Goal: Task Accomplishment & Management: Use online tool/utility

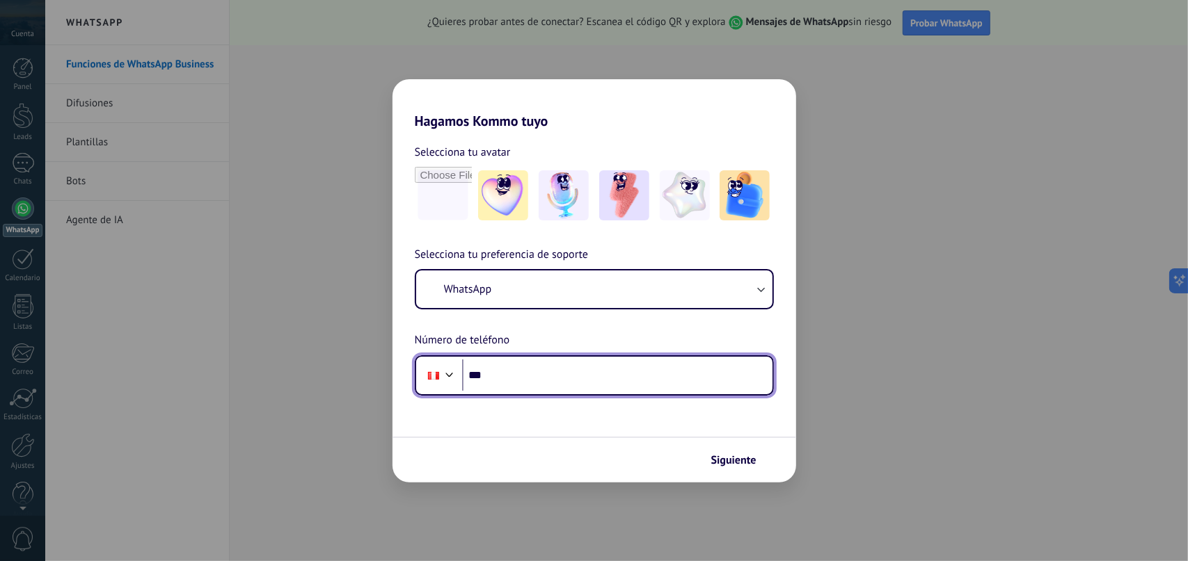
click at [538, 376] on input "***" at bounding box center [617, 376] width 310 height 32
click at [516, 374] on input "***" at bounding box center [617, 376] width 310 height 32
type input "**********"
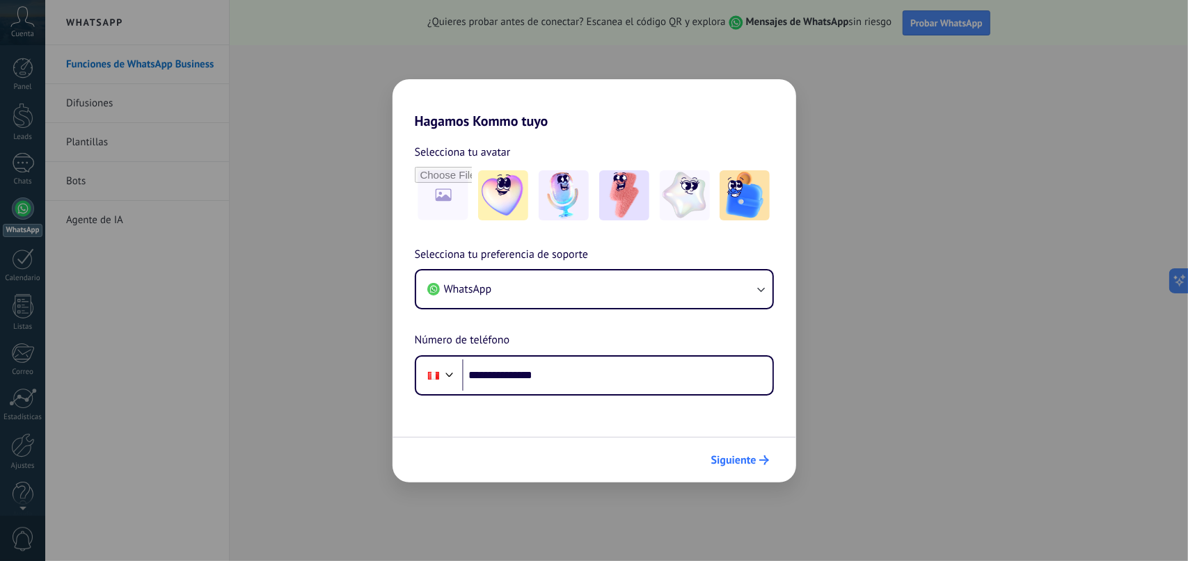
click at [740, 461] on span "Siguiente" at bounding box center [733, 461] width 45 height 10
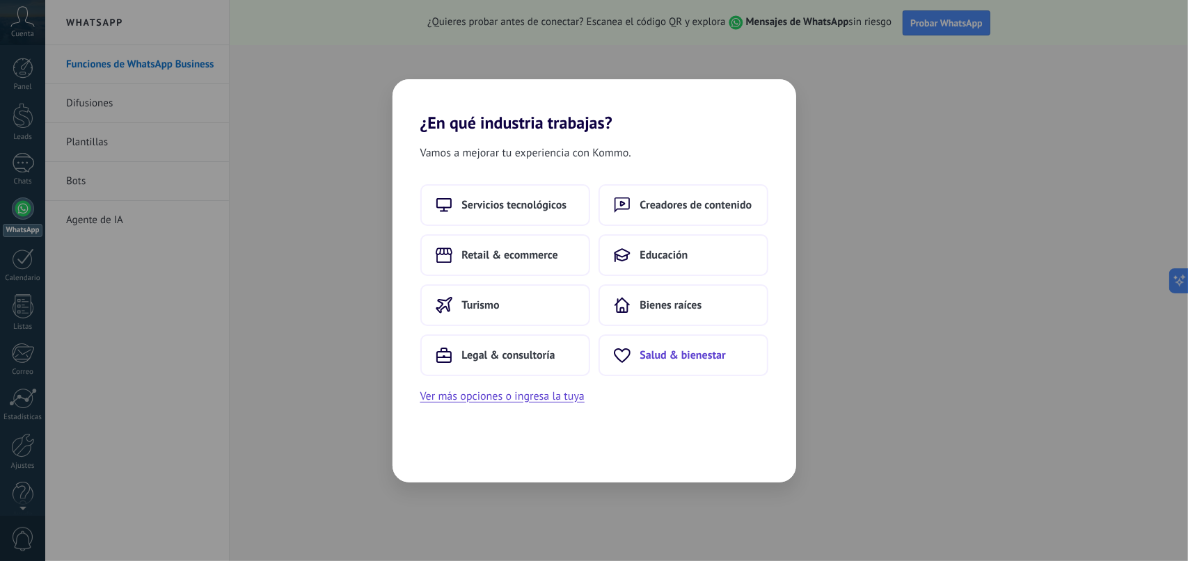
click at [700, 354] on span "Salud & bienestar" at bounding box center [683, 356] width 86 height 14
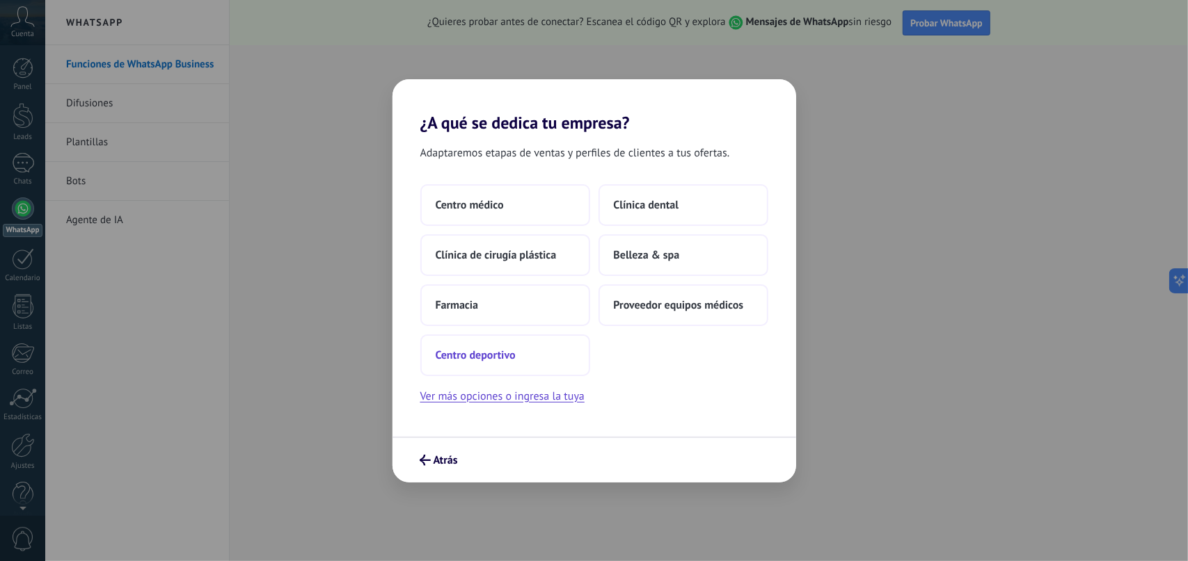
click at [470, 356] on span "Centro deportivo" at bounding box center [475, 356] width 80 height 14
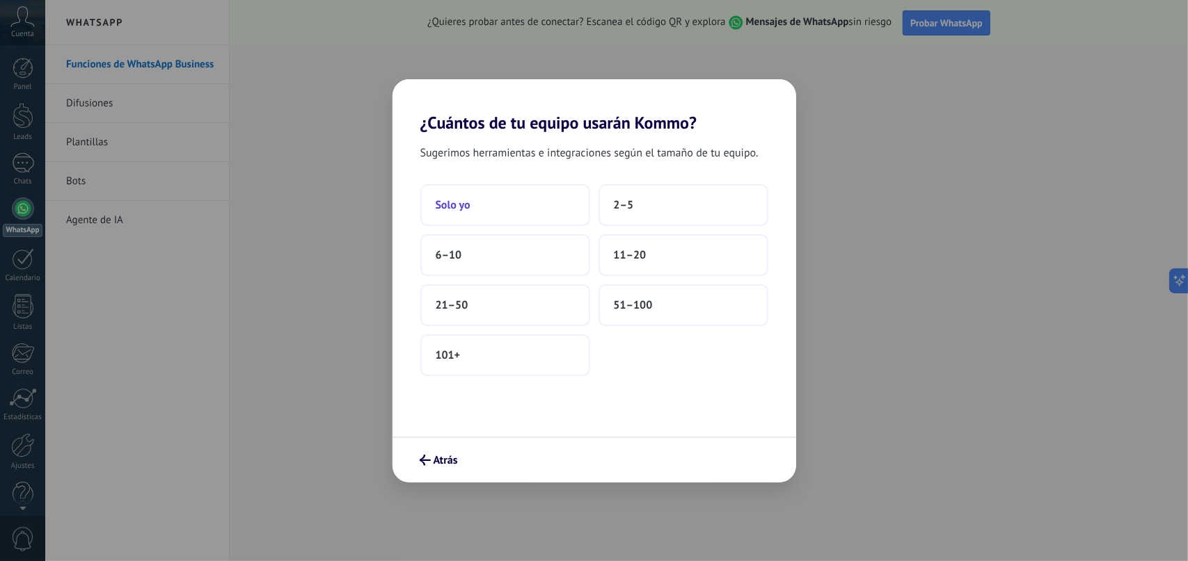
click at [498, 208] on button "Solo yo" at bounding box center [505, 205] width 170 height 42
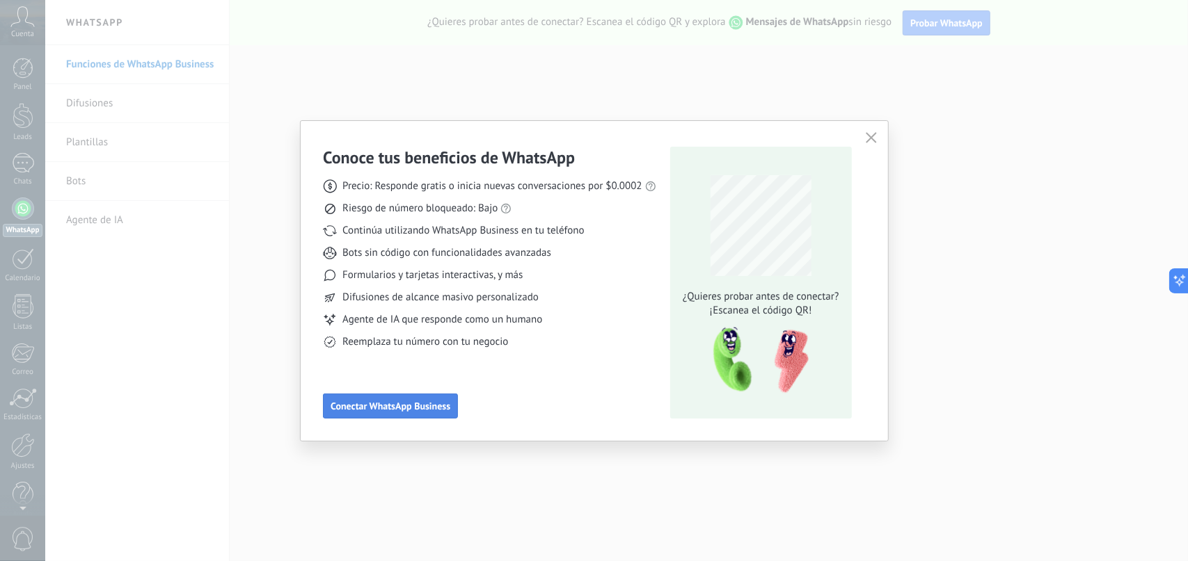
click at [415, 411] on span "Conectar WhatsApp Business" at bounding box center [390, 406] width 120 height 10
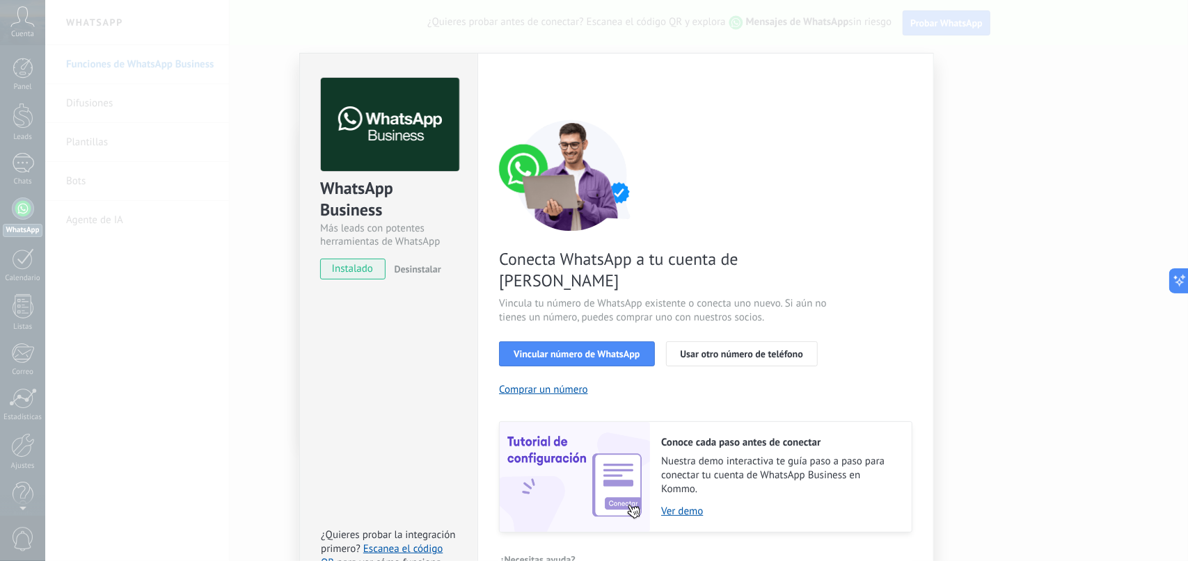
scroll to position [32, 0]
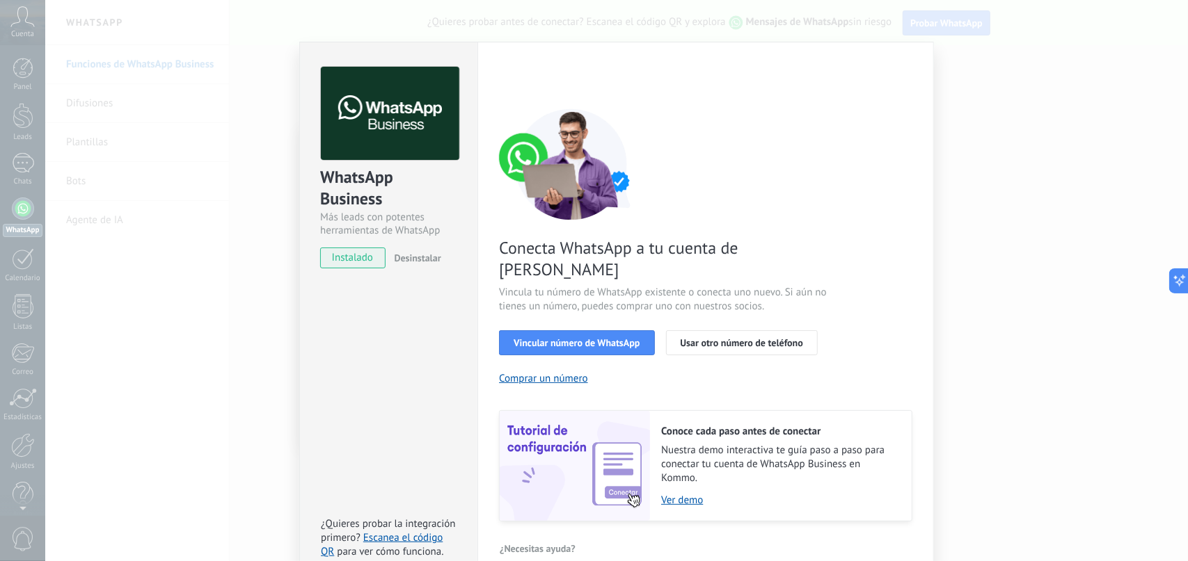
click at [1009, 67] on div "WhatsApp Business Más leads con potentes herramientas de WhatsApp instalado Des…" at bounding box center [616, 280] width 1142 height 561
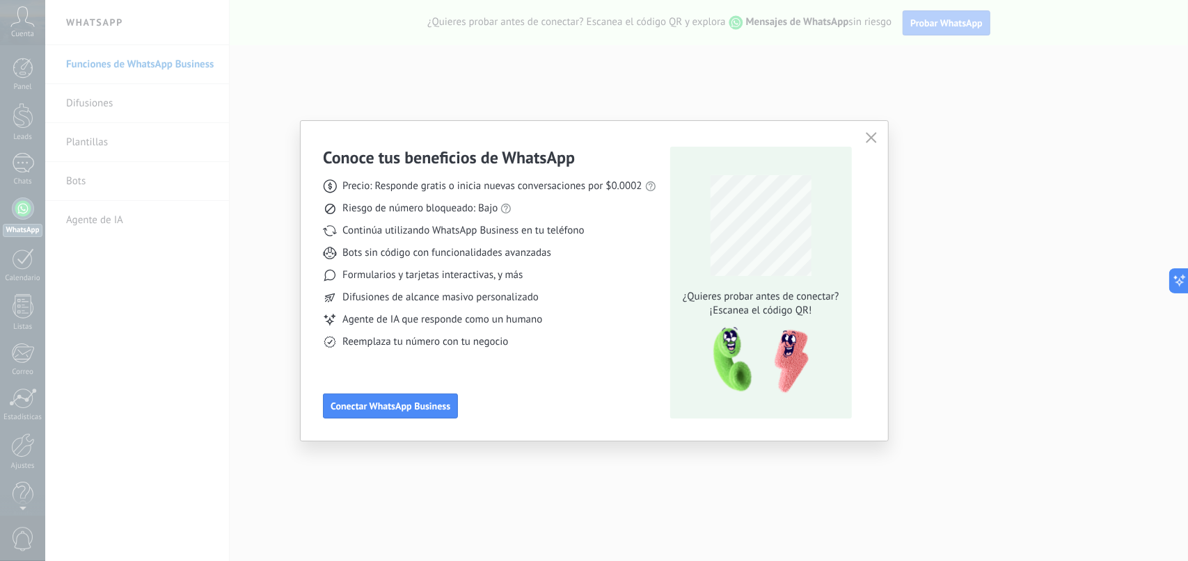
click at [200, 131] on div "Conoce tus beneficios de WhatsApp Precio: Responde gratis o inicia nuevas conve…" at bounding box center [594, 280] width 1188 height 561
click at [869, 133] on icon "button" at bounding box center [870, 137] width 11 height 11
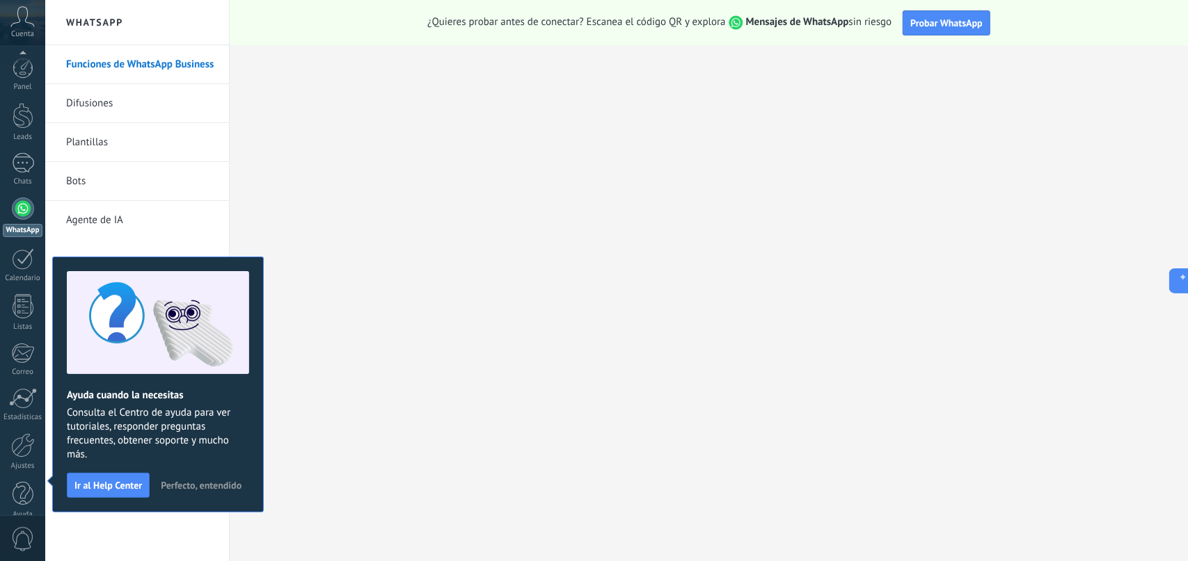
scroll to position [16, 0]
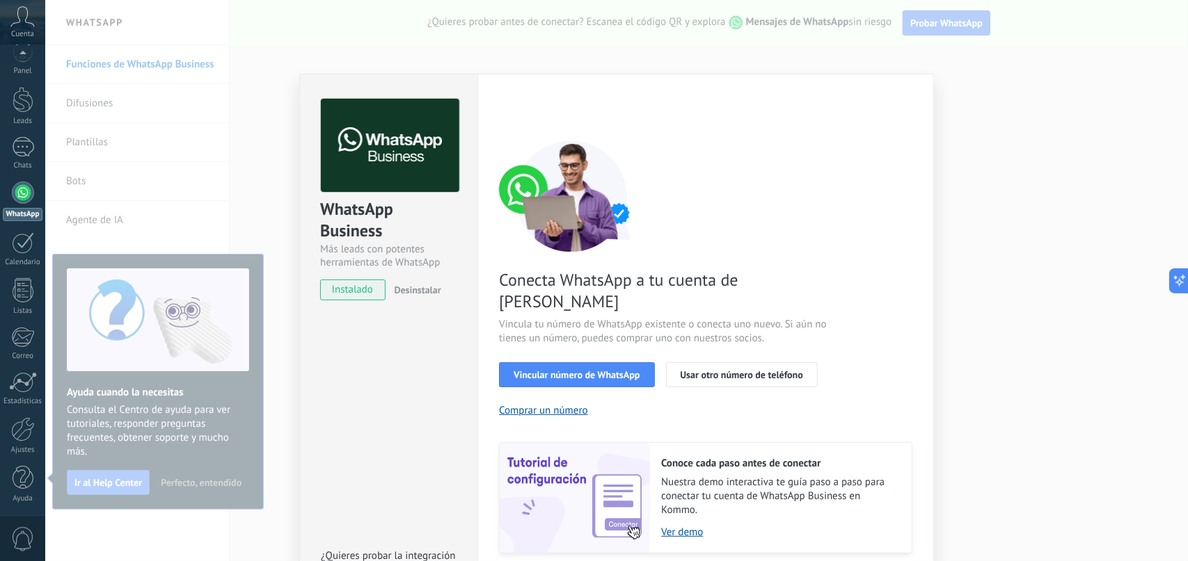
click at [933, 105] on div "WhatsApp Business Más leads con potentes herramientas de WhatsApp instalado Des…" at bounding box center [616, 280] width 1142 height 561
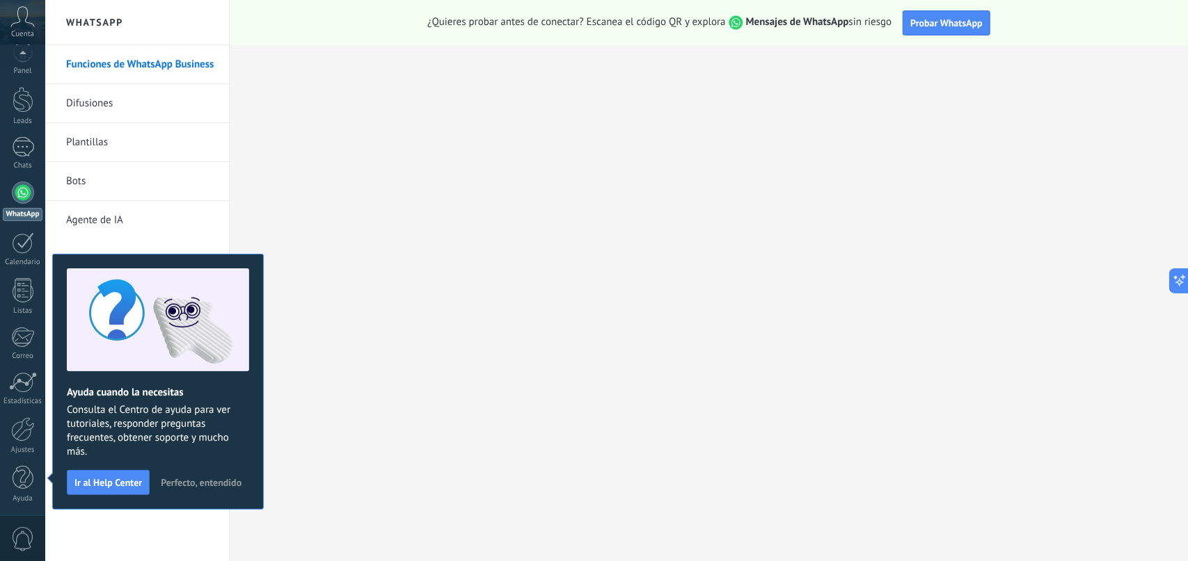
click at [18, 192] on div at bounding box center [23, 193] width 22 height 22
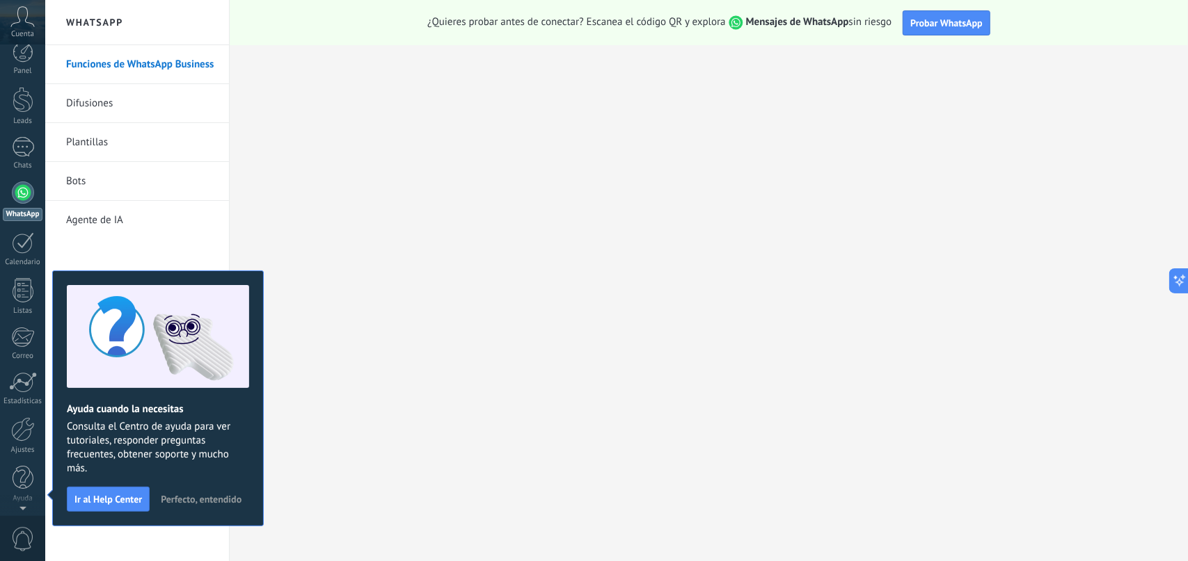
scroll to position [0, 0]
click at [962, 19] on span "Probar WhatsApp" at bounding box center [946, 23] width 72 height 13
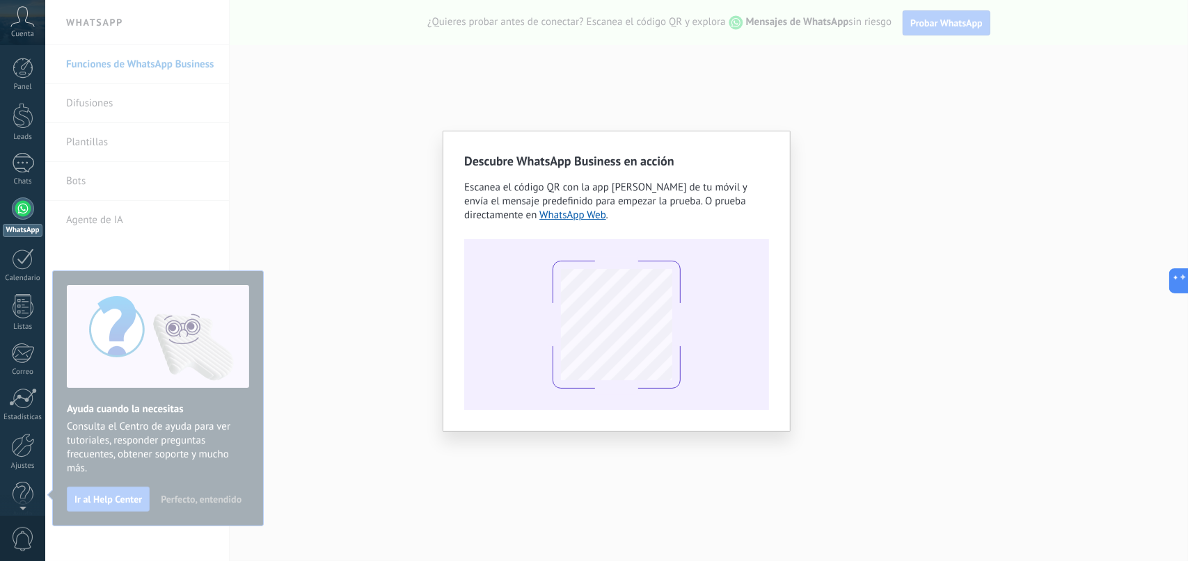
click at [953, 287] on div "Descubre WhatsApp Business en acción Escanea el código QR con la app [PERSON_NA…" at bounding box center [616, 280] width 1142 height 561
